Goal: Information Seeking & Learning: Learn about a topic

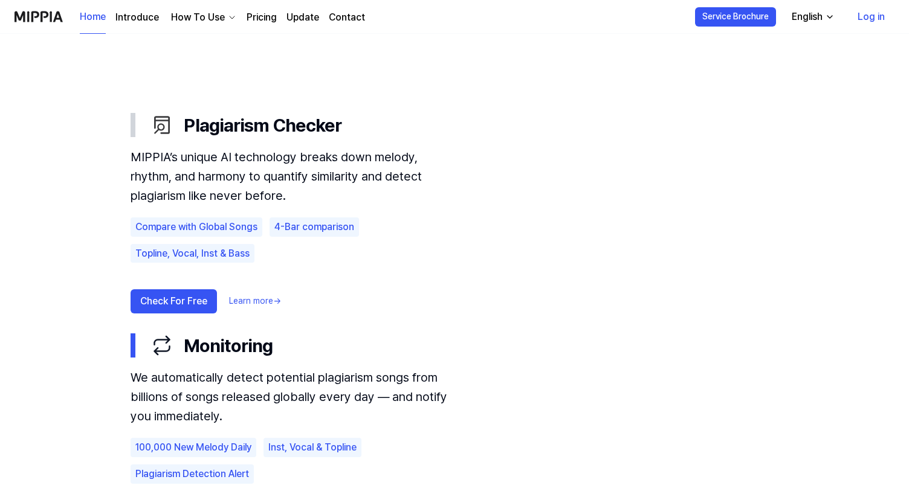
scroll to position [652, 0]
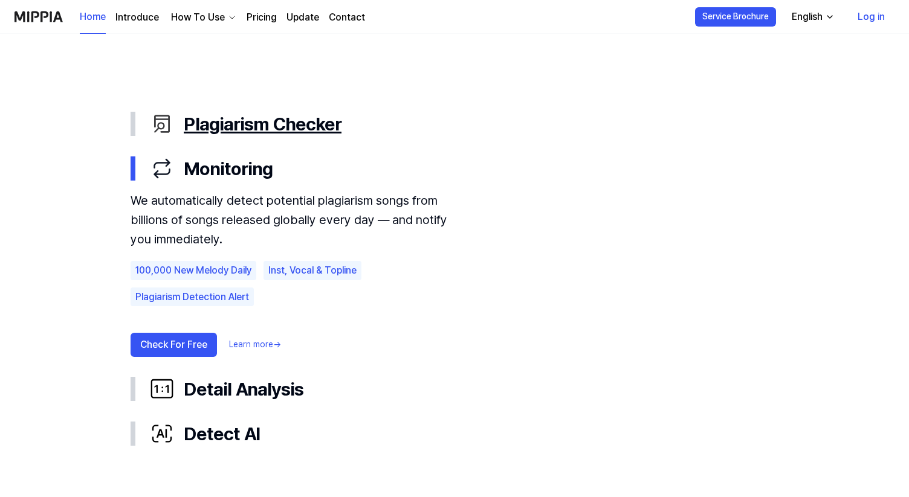
click at [334, 116] on div "Plagiarism Checker" at bounding box center [464, 123] width 628 height 25
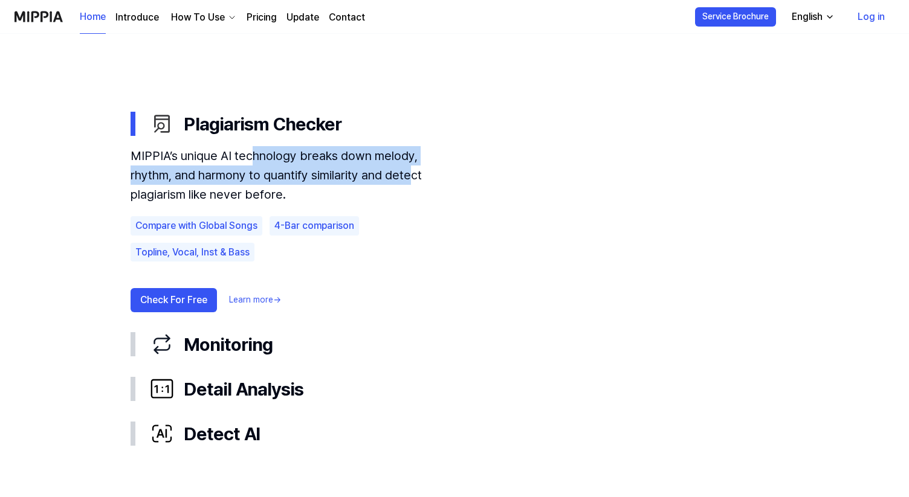
drag, startPoint x: 251, startPoint y: 159, endPoint x: 393, endPoint y: 186, distance: 144.5
click at [386, 186] on div "MIPPIA’s unique AI technology breaks down melody, rhythm, and harmony to quanti…" at bounding box center [294, 175] width 326 height 58
click at [393, 186] on div "MIPPIA’s unique AI technology breaks down melody, rhythm, and harmony to quanti…" at bounding box center [294, 175] width 326 height 58
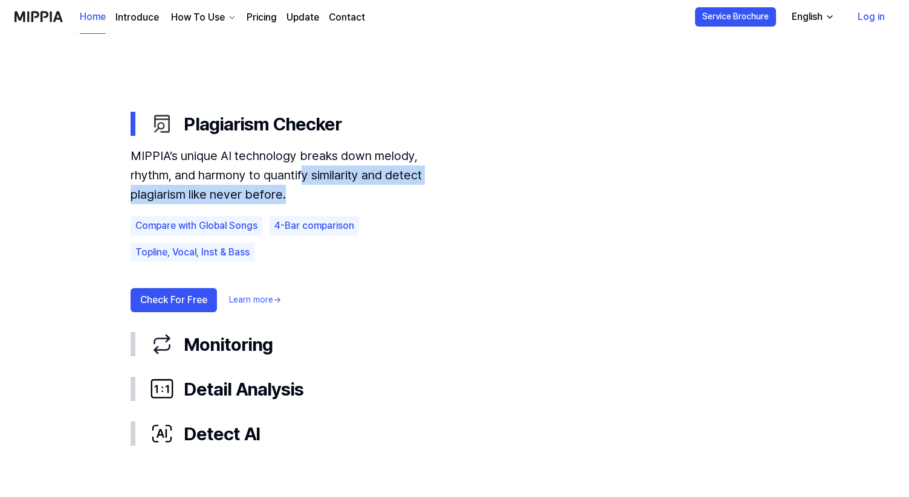
drag, startPoint x: 419, startPoint y: 186, endPoint x: 257, endPoint y: 182, distance: 162.0
click at [257, 182] on div "MIPPIA’s unique AI technology breaks down melody, rhythm, and harmony to quanti…" at bounding box center [294, 175] width 326 height 58
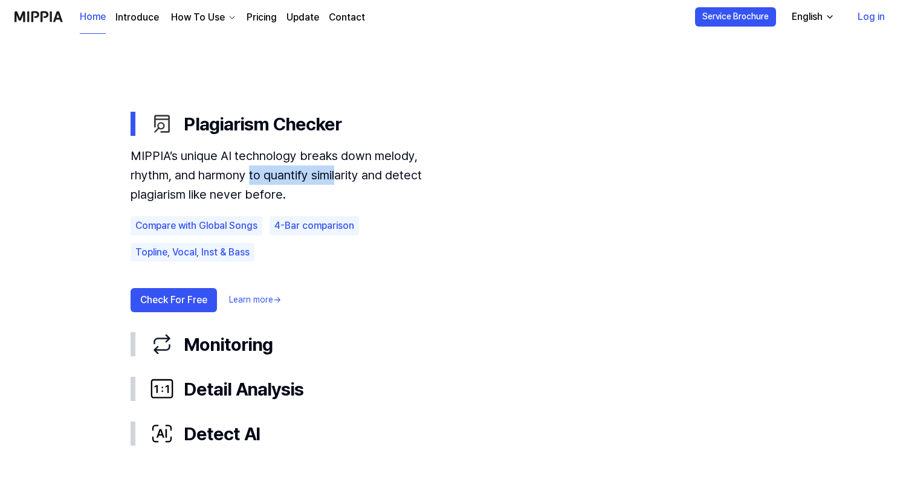
drag, startPoint x: 288, startPoint y: 175, endPoint x: 205, endPoint y: 166, distance: 83.2
click at [205, 166] on div "MIPPIA’s unique AI technology breaks down melody, rhythm, and harmony to quanti…" at bounding box center [294, 175] width 326 height 58
drag, startPoint x: 255, startPoint y: 166, endPoint x: 340, endPoint y: 179, distance: 85.5
click at [340, 179] on div "MIPPIA’s unique AI technology breaks down melody, rhythm, and harmony to quanti…" at bounding box center [294, 175] width 326 height 58
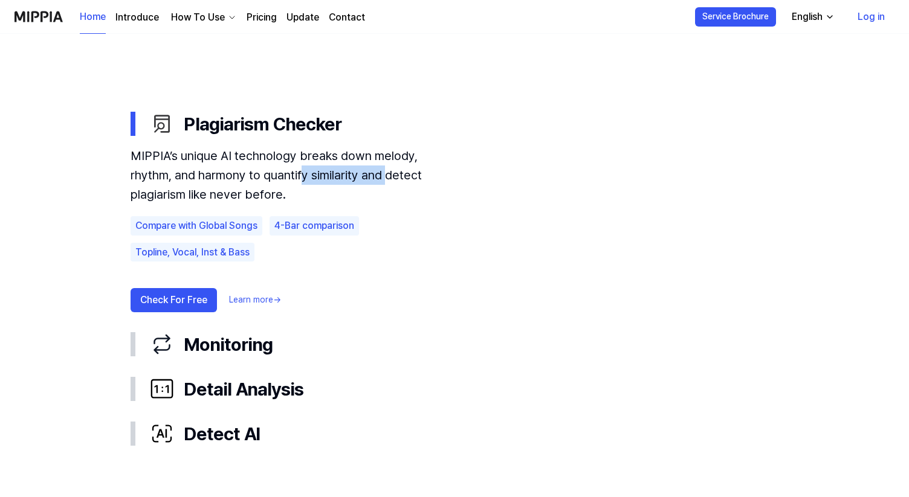
click at [341, 179] on div "MIPPIA’s unique AI technology breaks down melody, rhythm, and harmony to quanti…" at bounding box center [294, 175] width 326 height 58
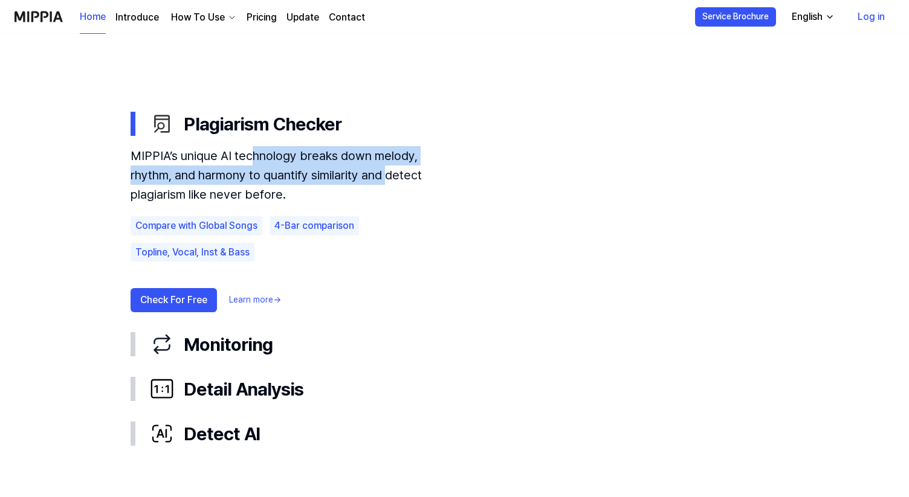
drag, startPoint x: 338, startPoint y: 182, endPoint x: 249, endPoint y: 164, distance: 91.1
click at [249, 164] on div "MIPPIA’s unique AI technology breaks down melody, rhythm, and harmony to quanti…" at bounding box center [294, 175] width 326 height 58
click at [247, 164] on div "MIPPIA’s unique AI technology breaks down melody, rhythm, and harmony to quanti…" at bounding box center [294, 175] width 326 height 58
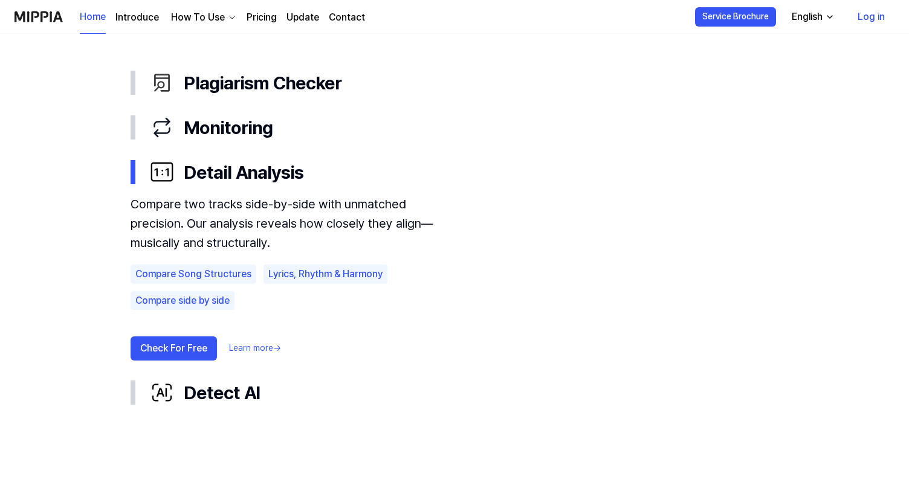
scroll to position [772, 0]
